Goal: Find specific page/section: Find specific page/section

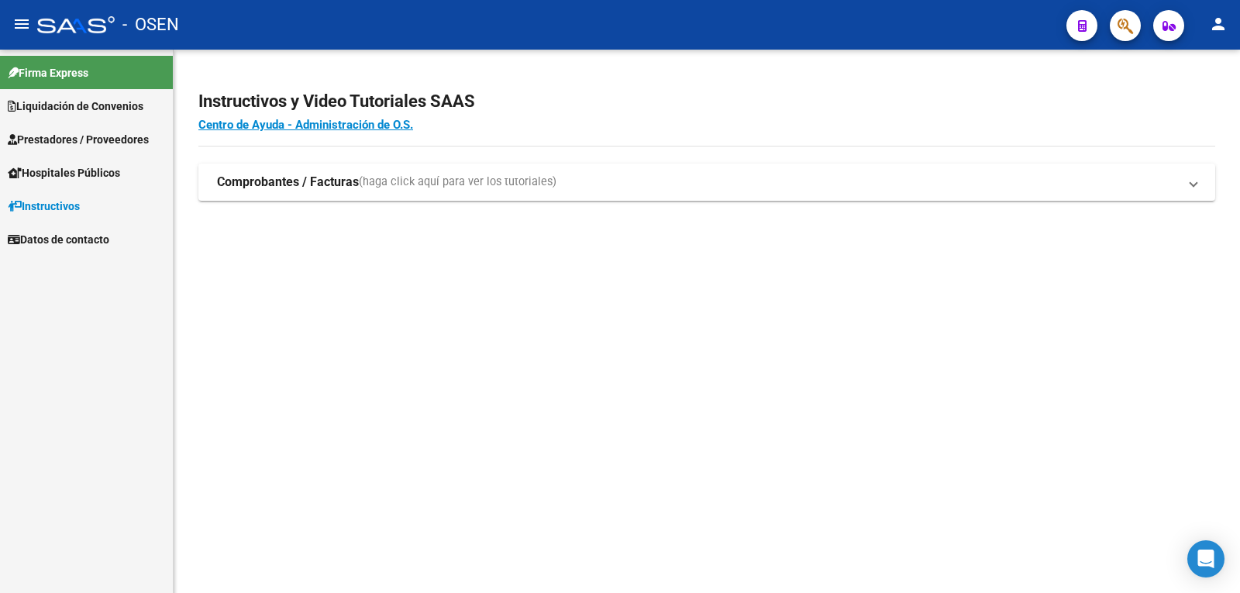
click at [96, 98] on span "Liquidación de Convenios" at bounding box center [76, 106] width 136 height 17
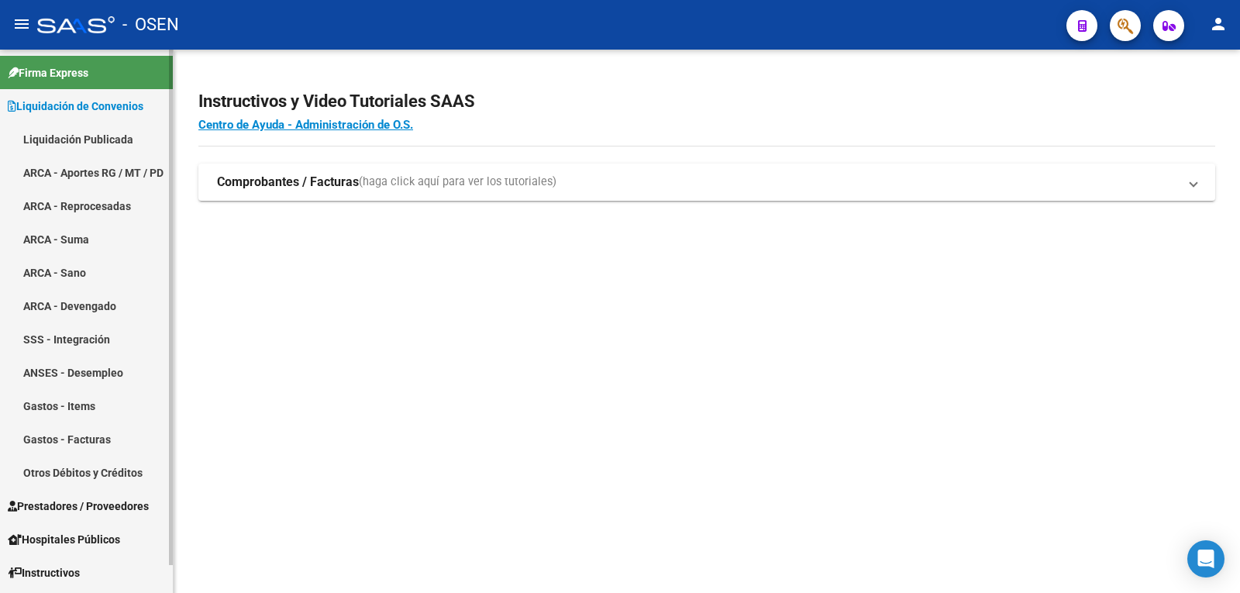
click at [112, 139] on link "Liquidación Publicada" at bounding box center [86, 138] width 173 height 33
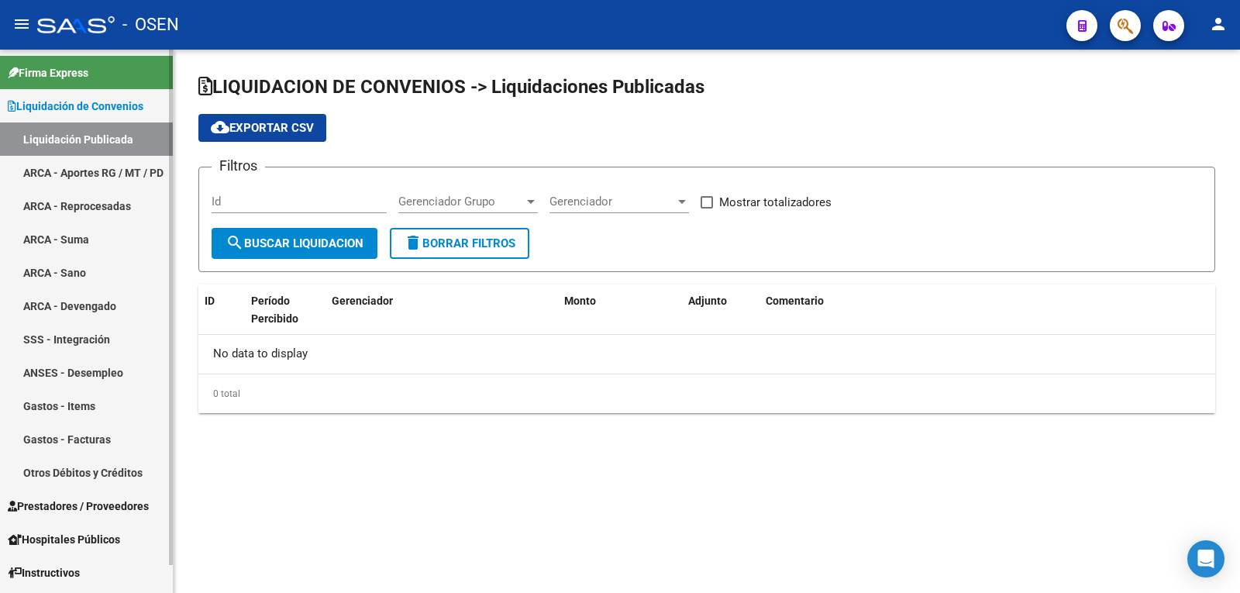
checkbox input "true"
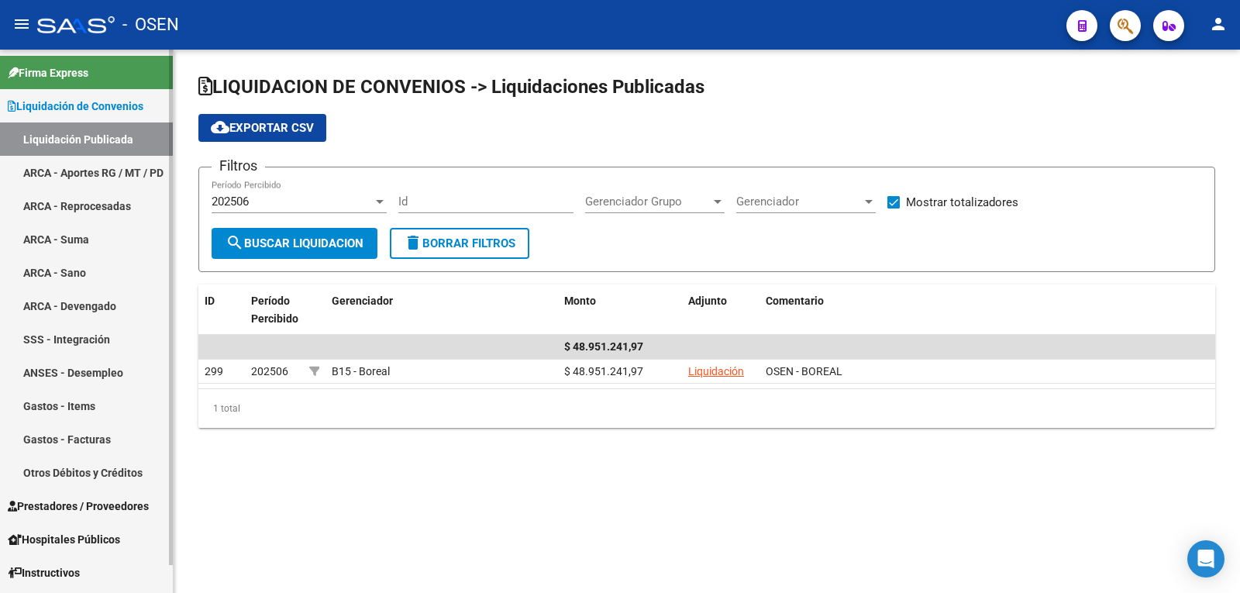
click at [92, 164] on link "ARCA - Aportes RG / MT / PD" at bounding box center [86, 172] width 173 height 33
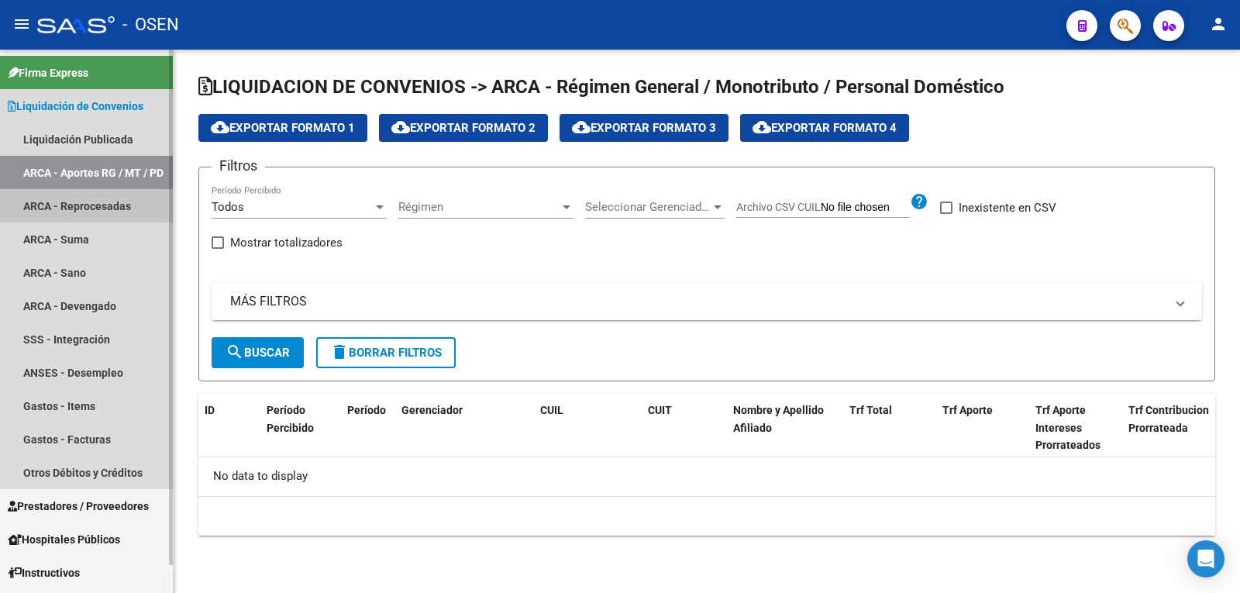
click at [144, 204] on link "ARCA - Reprocesadas" at bounding box center [86, 205] width 173 height 33
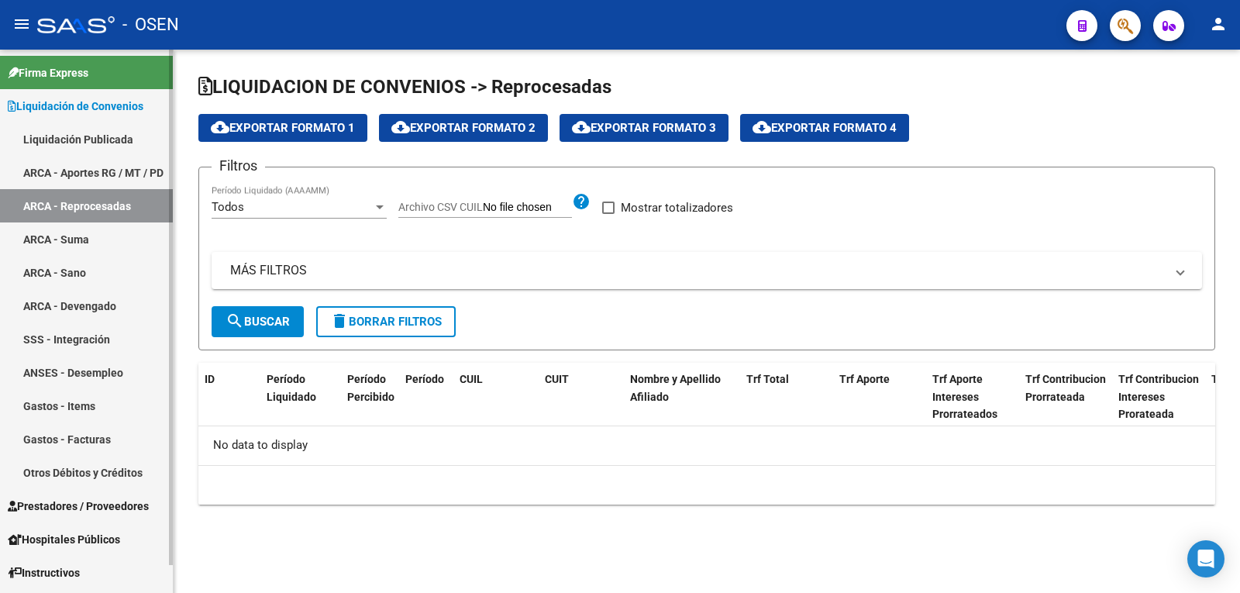
checkbox input "true"
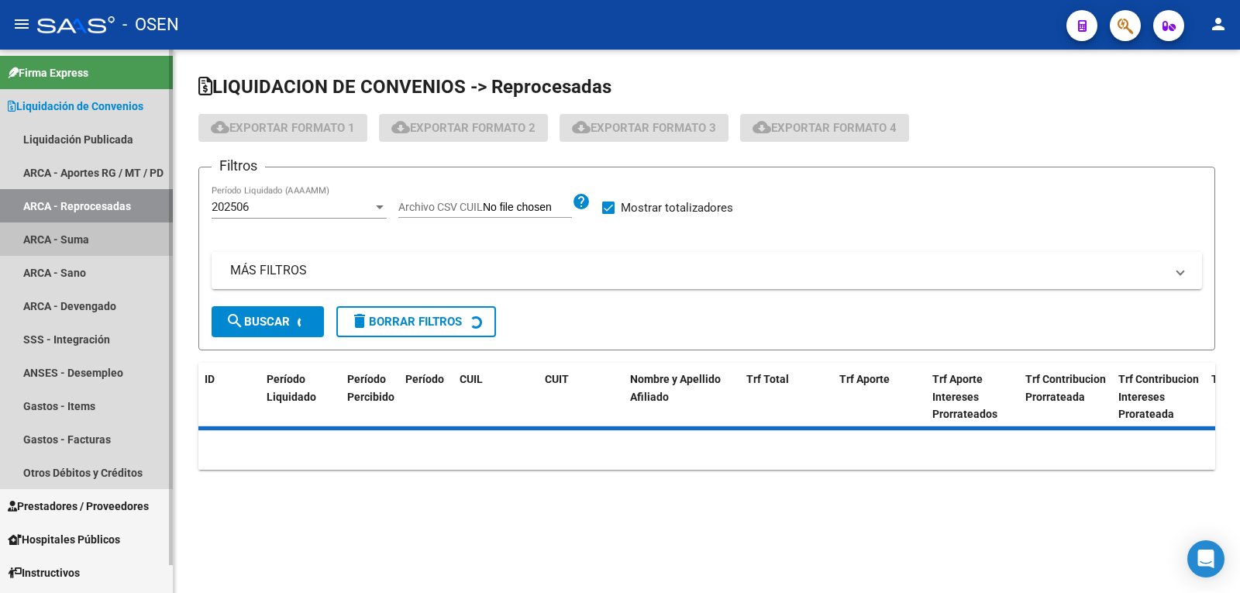
click at [91, 247] on link "ARCA - Suma" at bounding box center [86, 239] width 173 height 33
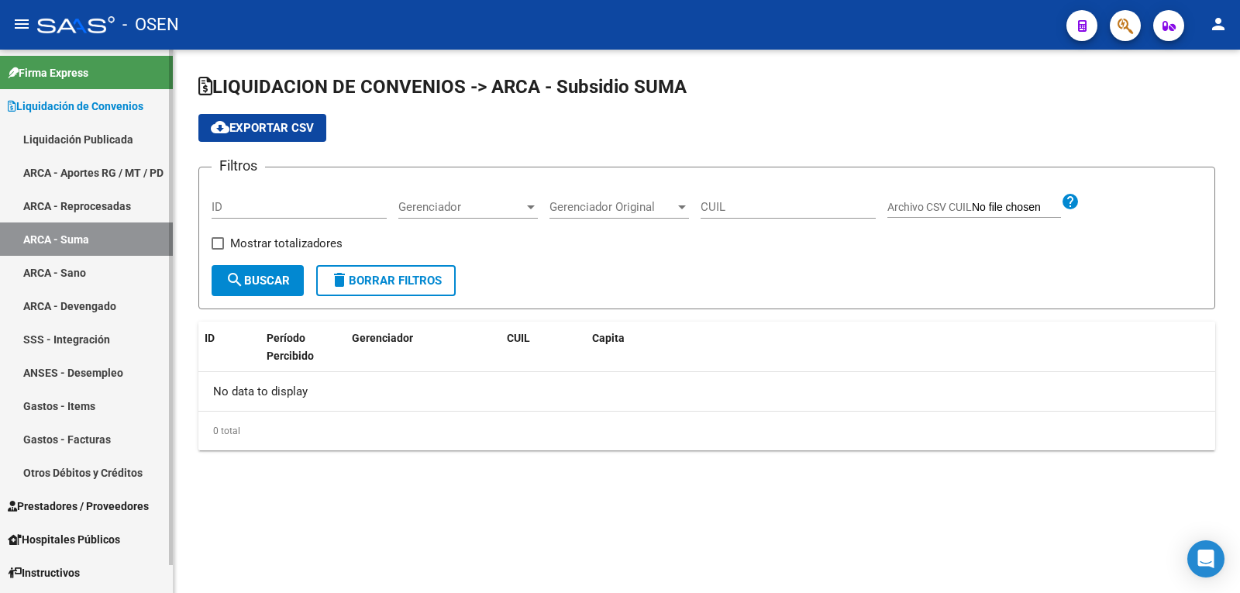
checkbox input "true"
